Goal: Obtain resource: Download file/media

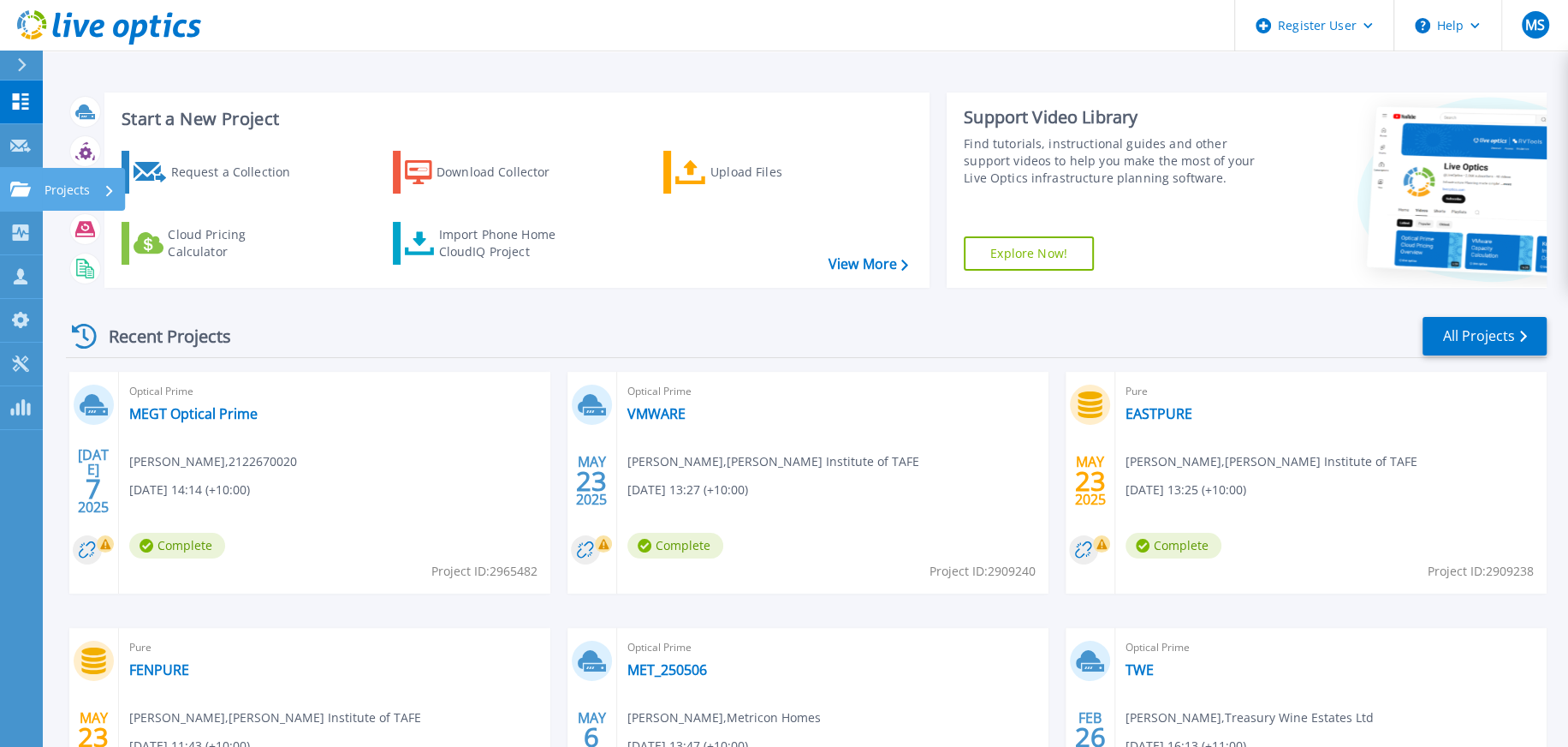
click at [14, 178] on link "Projects Projects" at bounding box center [21, 190] width 42 height 43
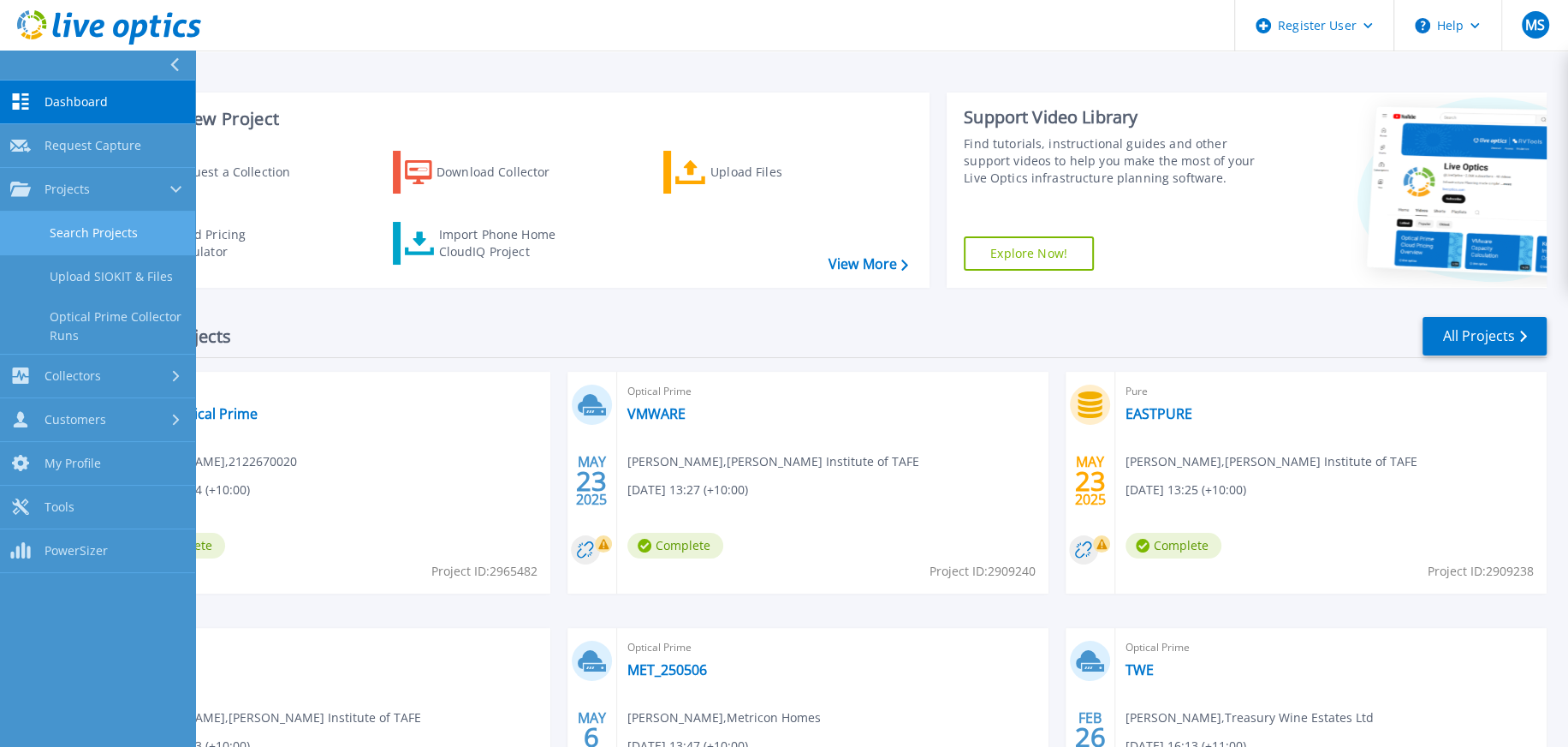
click at [77, 227] on link "Search Projects" at bounding box center [97, 233] width 195 height 43
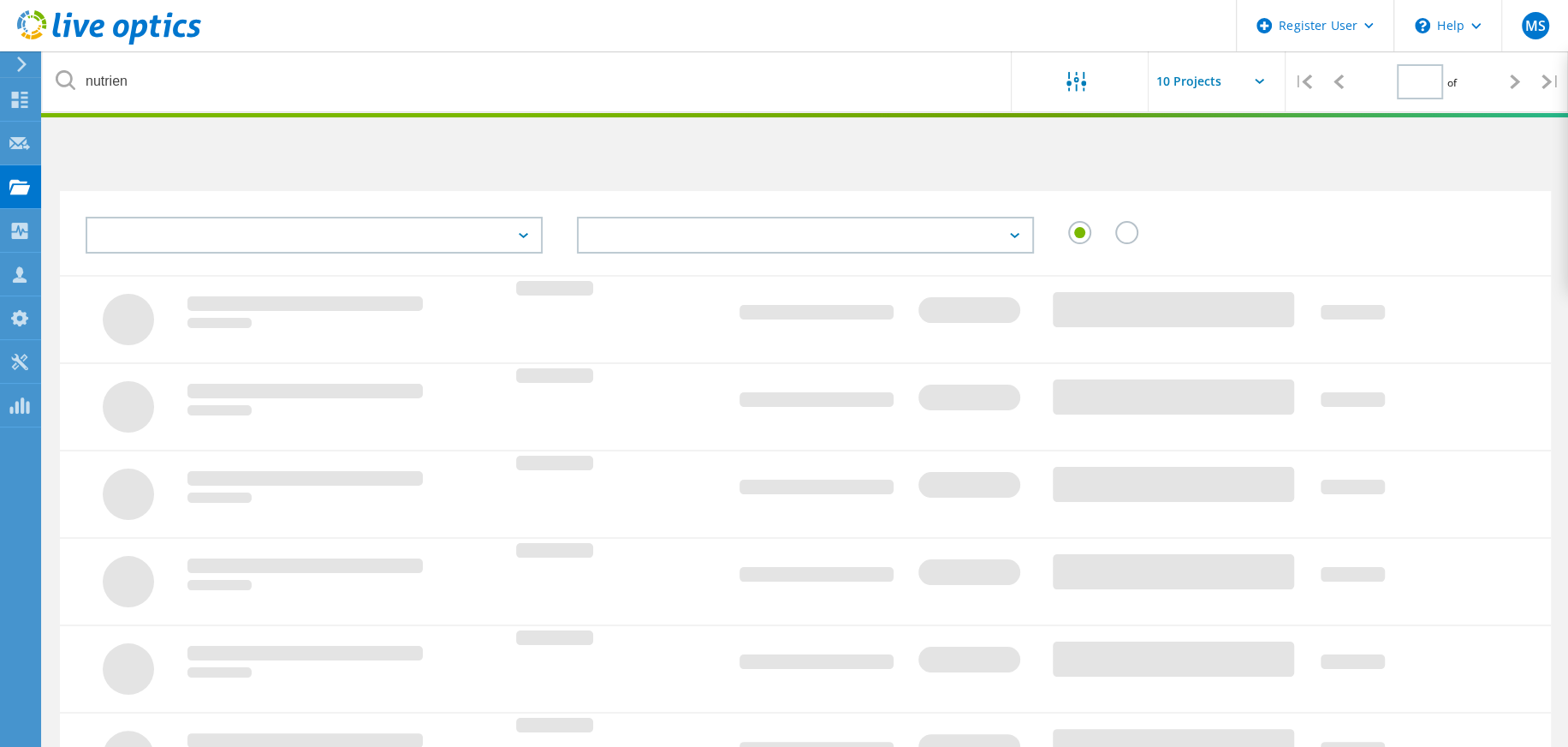
type input "1"
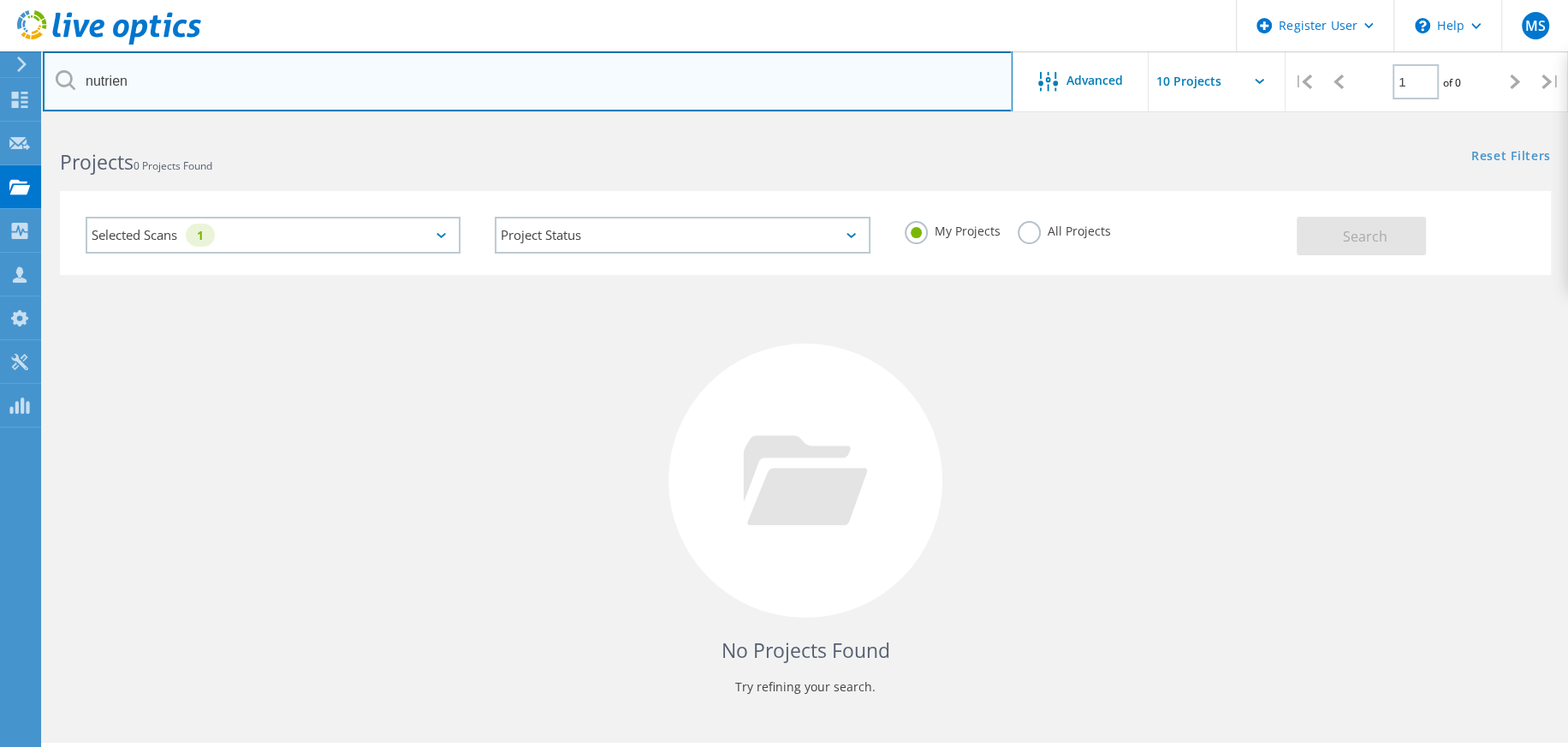
click at [109, 76] on input "nutrien" at bounding box center [528, 80] width 970 height 59
type input "MEGT"
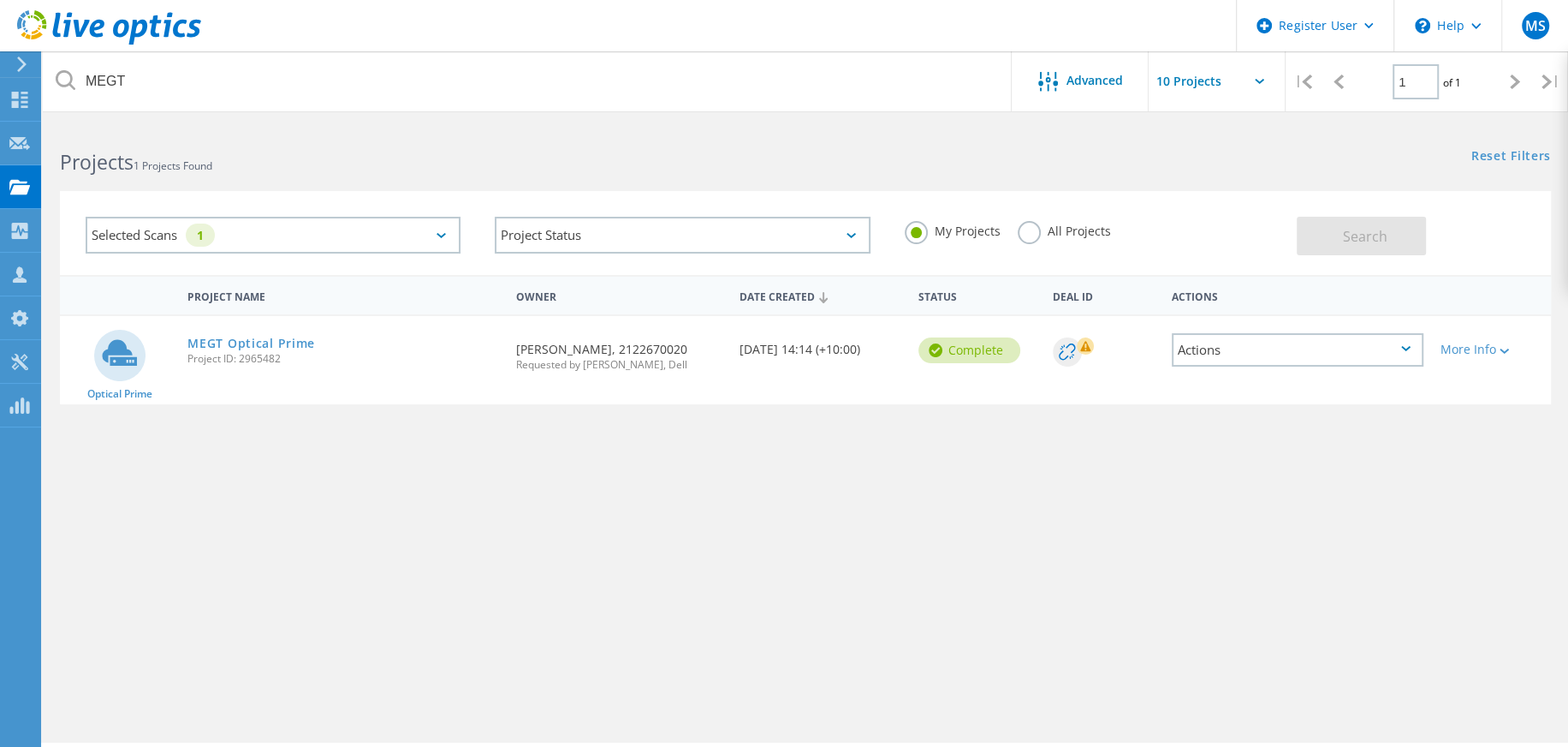
click at [266, 333] on div "MEGT Optical Prime Project ID: 2965482" at bounding box center [343, 348] width 328 height 65
click at [266, 343] on link "MEGT Optical Prime" at bounding box center [251, 343] width 127 height 12
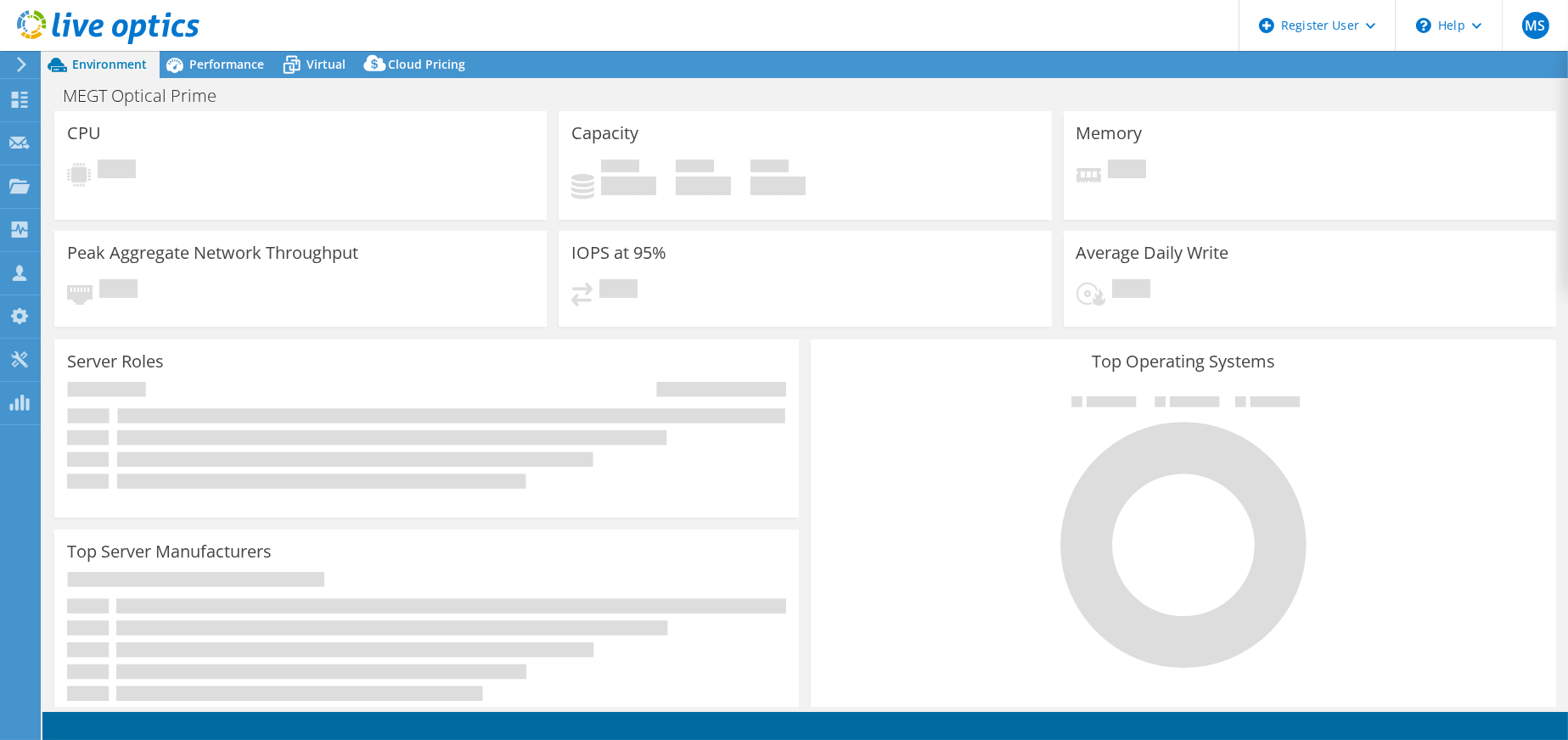
select select "USD"
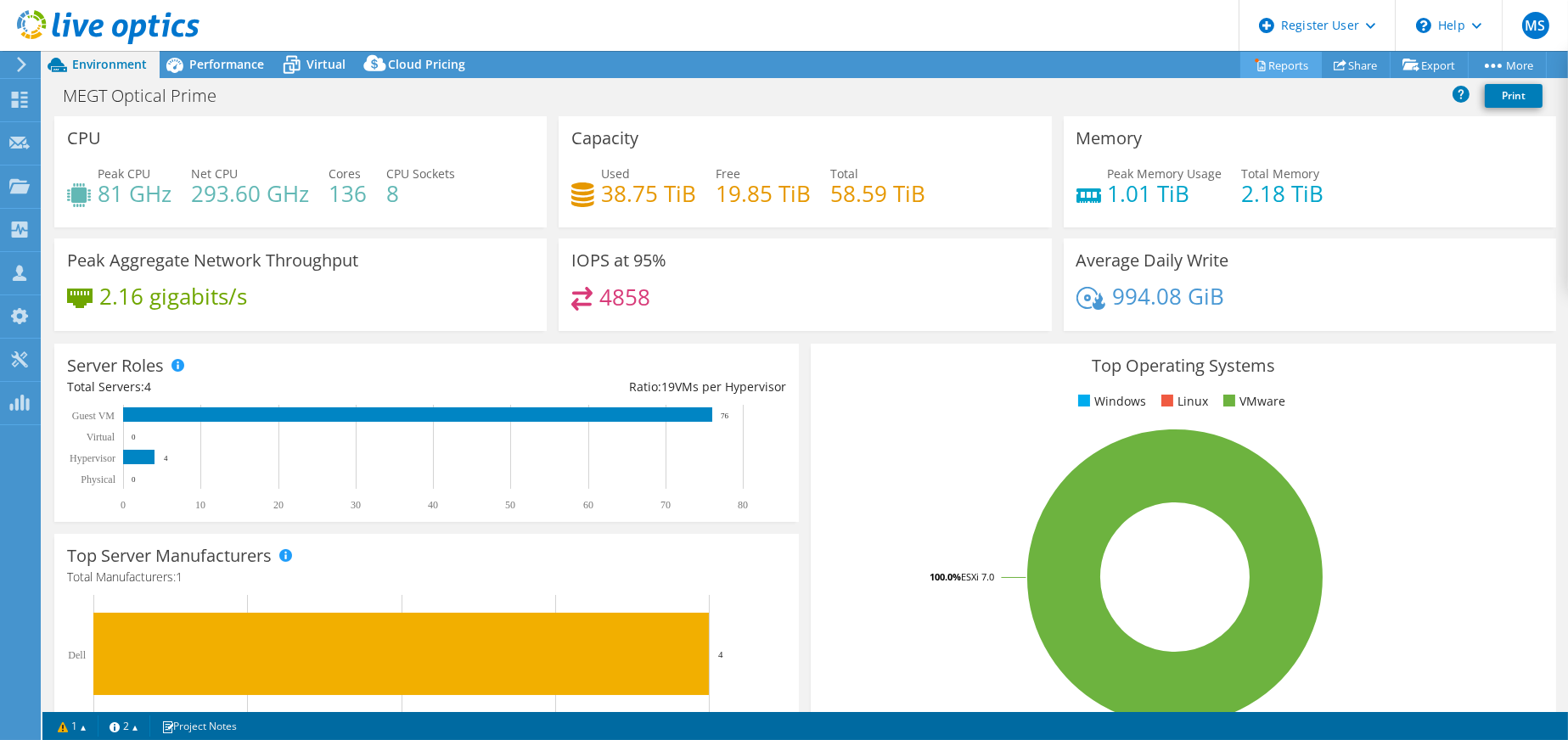
click at [1293, 68] on link "Reports" at bounding box center [1281, 65] width 81 height 26
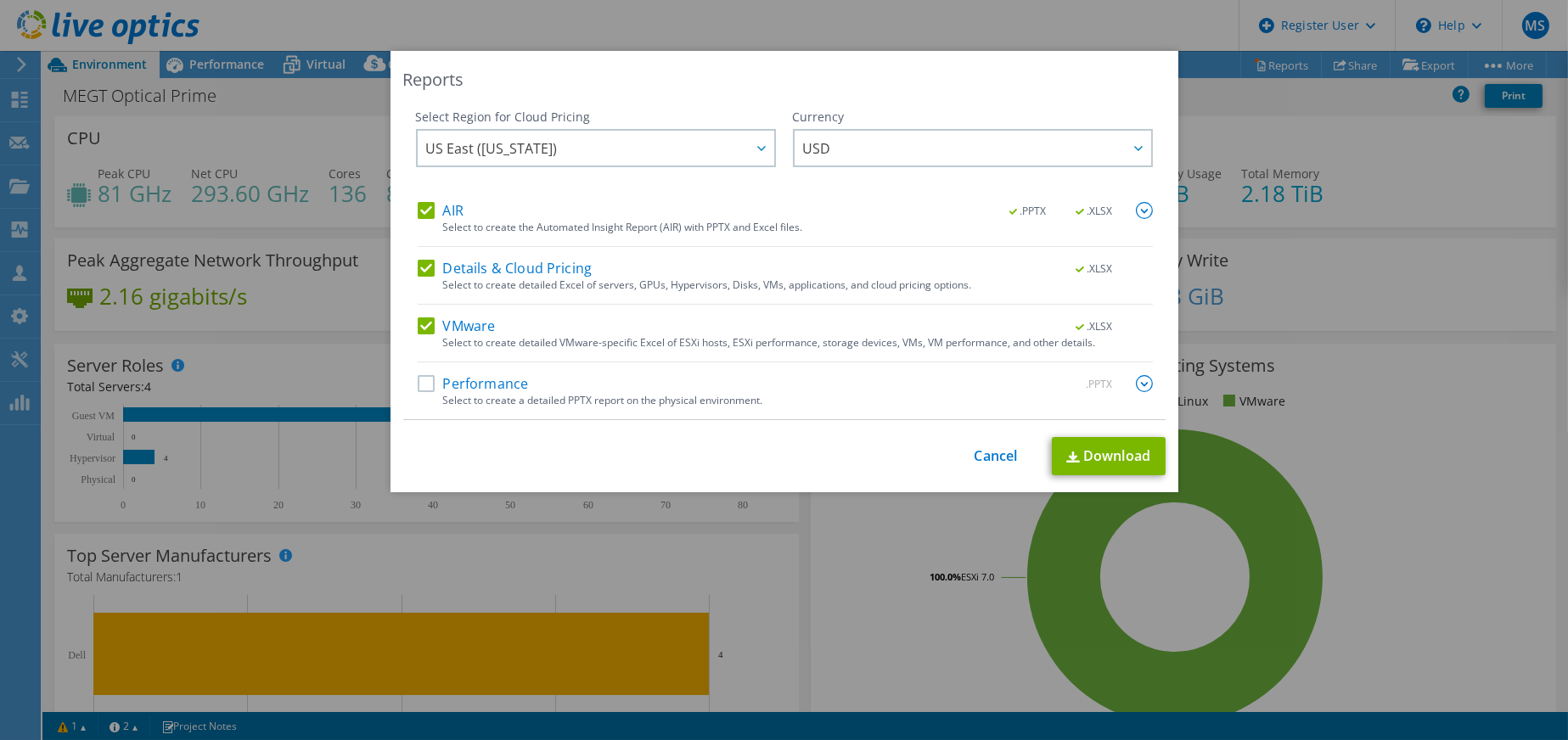
click at [431, 375] on label "Performance" at bounding box center [473, 384] width 111 height 17
click at [0, 0] on input "Performance" at bounding box center [0, 0] width 0 height 0
click at [1124, 457] on link "Download" at bounding box center [1109, 456] width 114 height 38
click at [975, 460] on link "Cancel" at bounding box center [996, 456] width 43 height 16
